Goal: Task Accomplishment & Management: Use online tool/utility

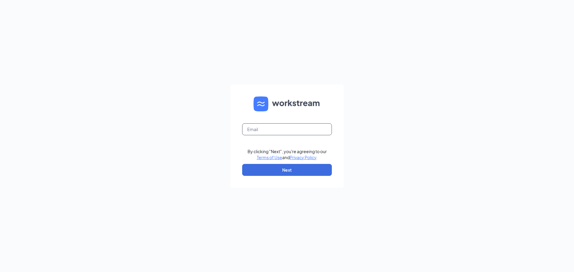
click at [275, 124] on input "text" at bounding box center [287, 129] width 90 height 12
click at [275, 126] on input "text" at bounding box center [287, 129] width 90 height 12
type input "[EMAIL_ADDRESS][DOMAIN_NAME]"
click at [289, 175] on button "Next" at bounding box center [287, 170] width 90 height 12
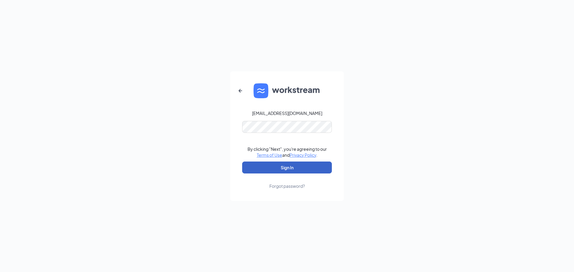
click at [291, 169] on button "Sign In" at bounding box center [287, 168] width 90 height 12
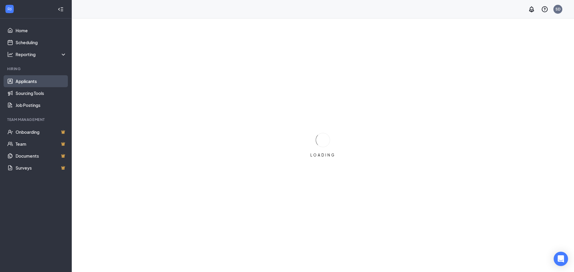
click at [26, 81] on link "Applicants" at bounding box center [41, 81] width 51 height 12
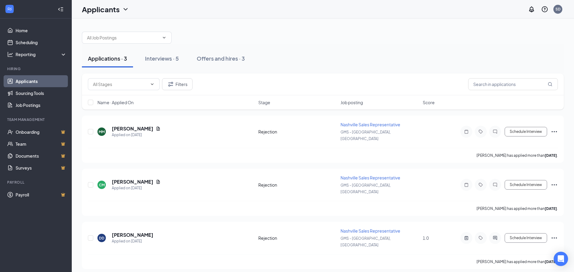
drag, startPoint x: 306, startPoint y: 59, endPoint x: 306, endPoint y: 72, distance: 12.9
click at [307, 72] on div "Applications · 3 Interviews · 5 Offers and hires · 3" at bounding box center [323, 59] width 482 height 30
click at [158, 56] on div "Interviews · 5" at bounding box center [162, 58] width 34 height 7
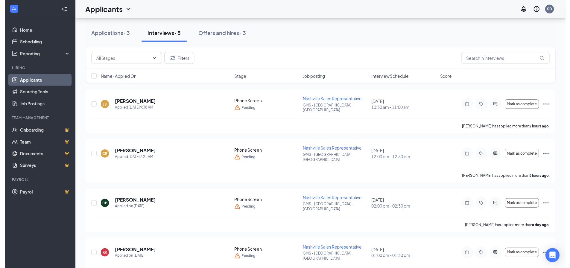
scroll to position [75, 0]
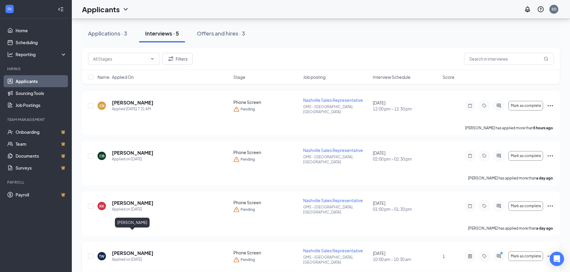
click at [133, 250] on h5 "Taurean Williams" at bounding box center [133, 253] width 42 height 7
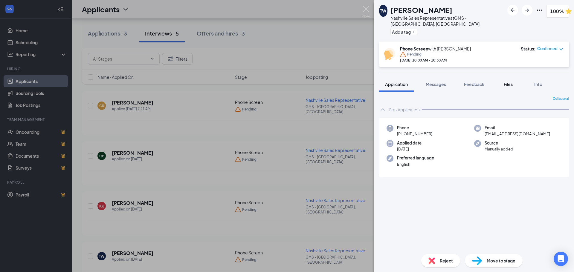
click at [511, 82] on span "Files" at bounding box center [508, 84] width 9 height 5
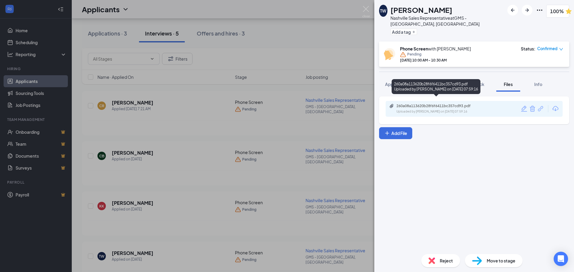
click at [445, 104] on div "260a08a113620b28f6f6411bc357cd93.pdf" at bounding box center [438, 106] width 84 height 5
click at [365, 10] on img at bounding box center [365, 12] width 7 height 12
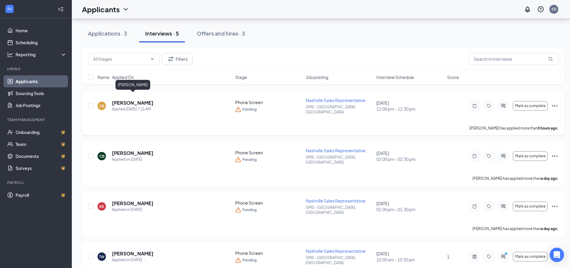
click at [142, 100] on h5 "Christopher Rambo" at bounding box center [133, 103] width 42 height 7
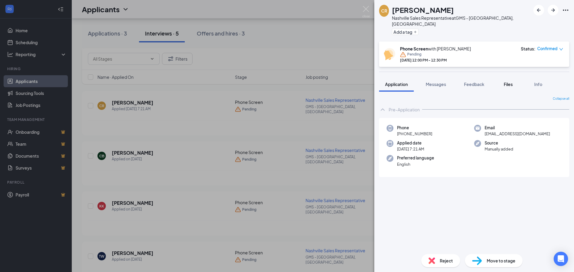
click at [511, 82] on span "Files" at bounding box center [508, 84] width 9 height 5
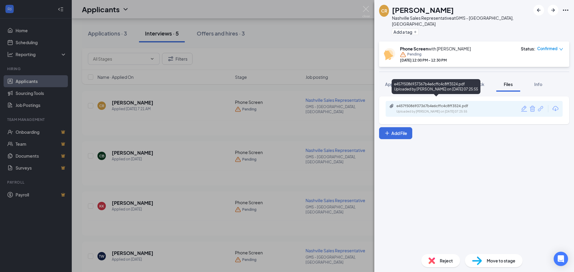
click at [453, 104] on div "e457f5086937367b4e6cffc4c8ff3524.pdf" at bounding box center [438, 106] width 84 height 5
click at [365, 8] on img at bounding box center [365, 12] width 7 height 12
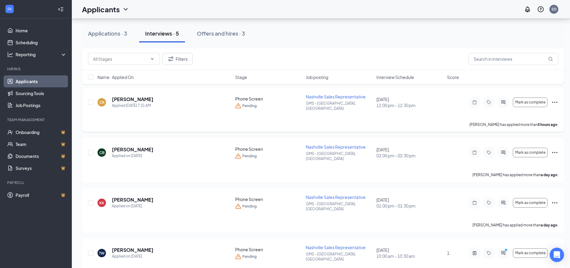
scroll to position [79, 0]
drag, startPoint x: 314, startPoint y: 40, endPoint x: 314, endPoint y: 33, distance: 7.8
click at [314, 39] on div "Applications · 3 Interviews · 5 Offers and hires · 3" at bounding box center [323, 34] width 482 height 18
click at [321, 57] on div "Filters" at bounding box center [323, 59] width 470 height 12
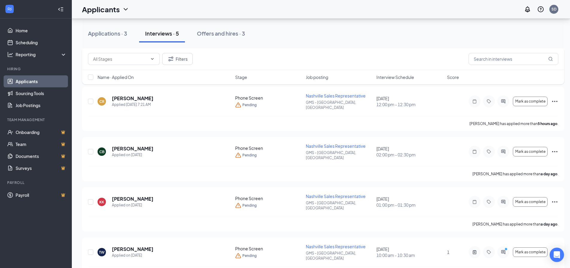
click at [327, 57] on div "Filters" at bounding box center [323, 59] width 470 height 12
